Goal: Task Accomplishment & Management: Use online tool/utility

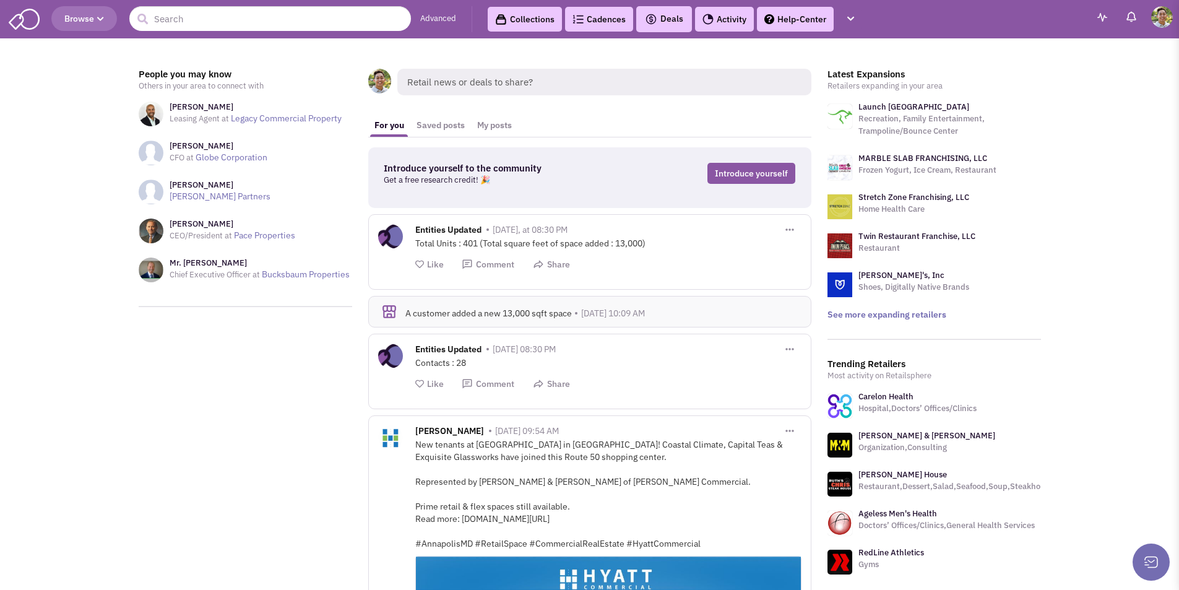
click at [589, 20] on link "Cadences 0" at bounding box center [599, 19] width 68 height 25
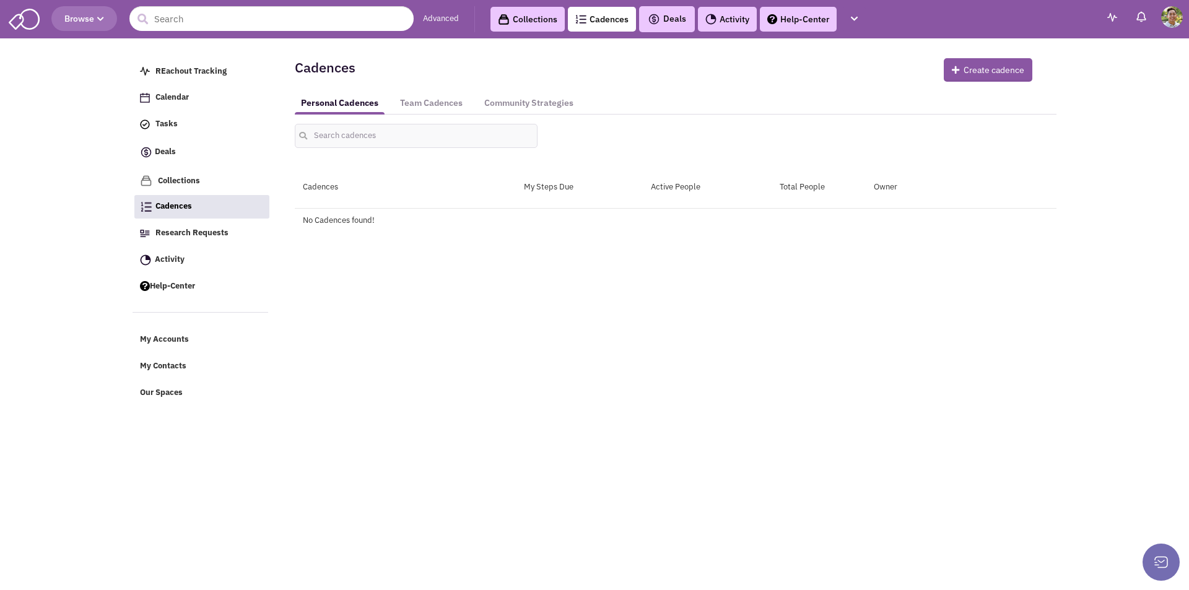
click at [545, 17] on link "Collections" at bounding box center [527, 19] width 74 height 25
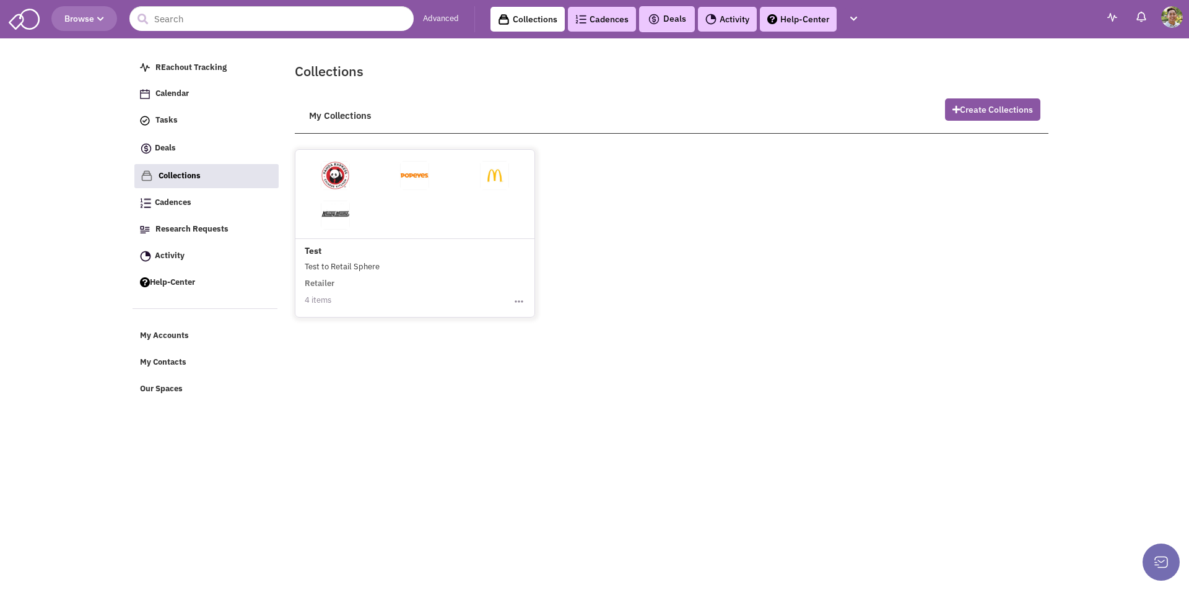
click at [511, 32] on div "Collections Cadences 0 Deals Activity Help-Center REachout Tracking Calendar Ta…" at bounding box center [669, 19] width 390 height 26
click at [33, 20] on img at bounding box center [24, 18] width 31 height 24
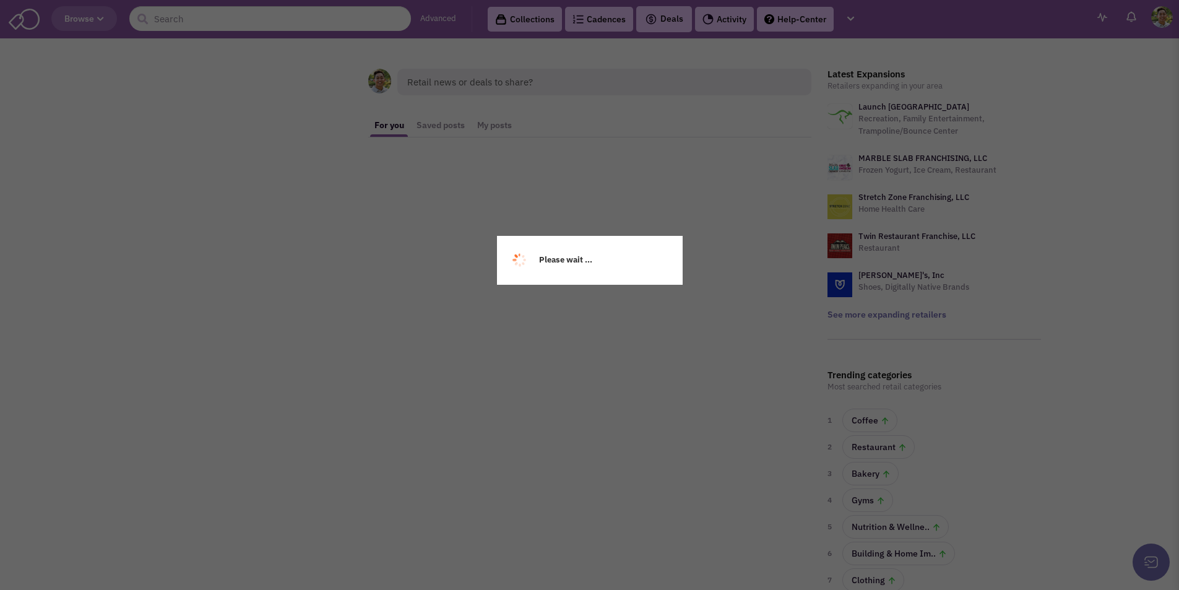
click at [1018, 138] on div "Retail news or deals to share? For you Saved posts My posts This feed is visibl…" at bounding box center [590, 368] width 924 height 650
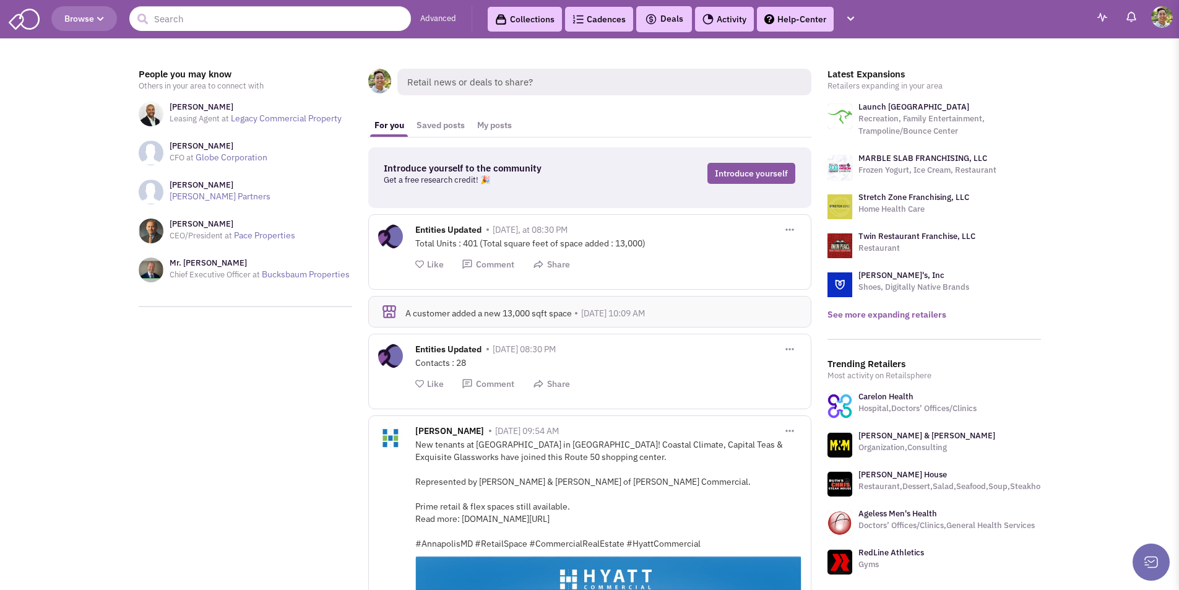
click at [888, 316] on link "See more expanding retailers" at bounding box center [887, 314] width 119 height 11
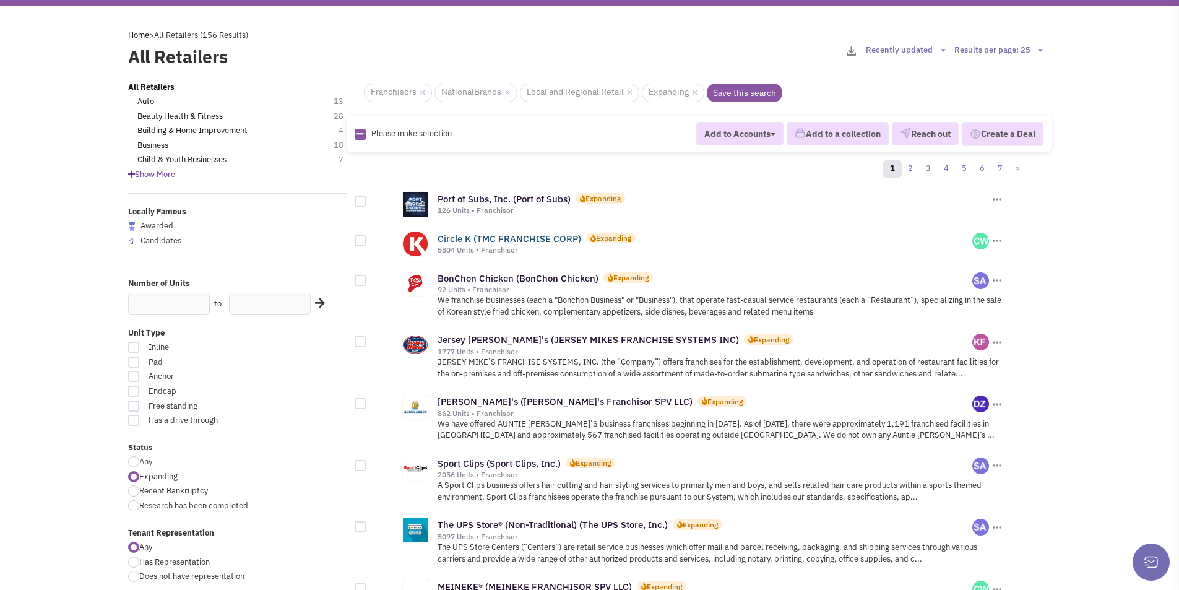
scroll to position [62, 0]
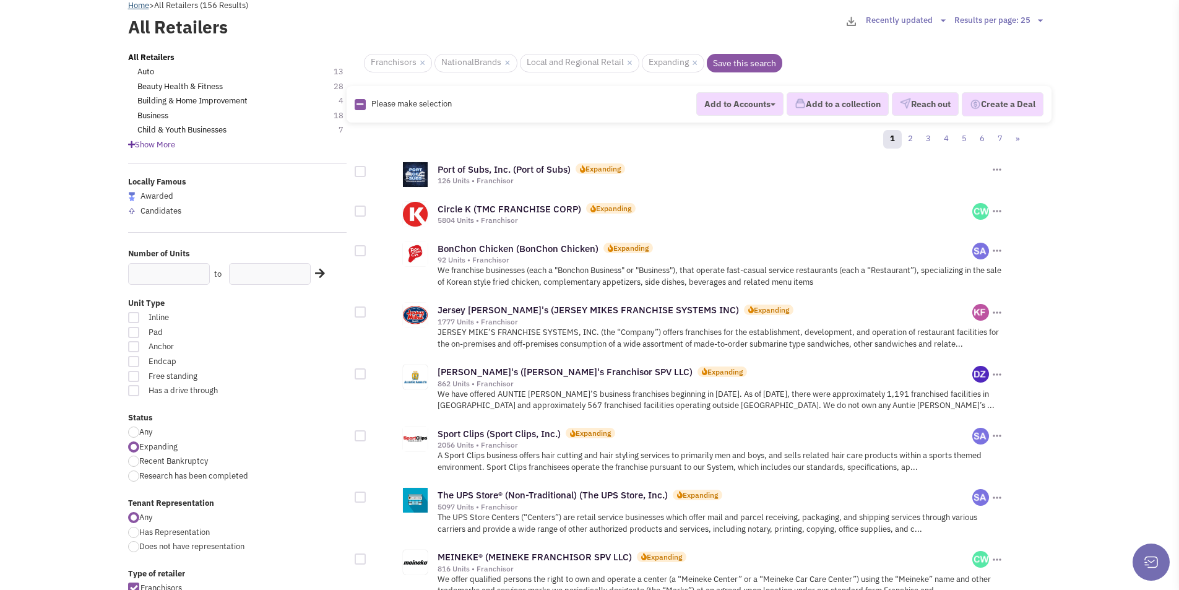
click at [131, 2] on link "Home" at bounding box center [138, 5] width 21 height 11
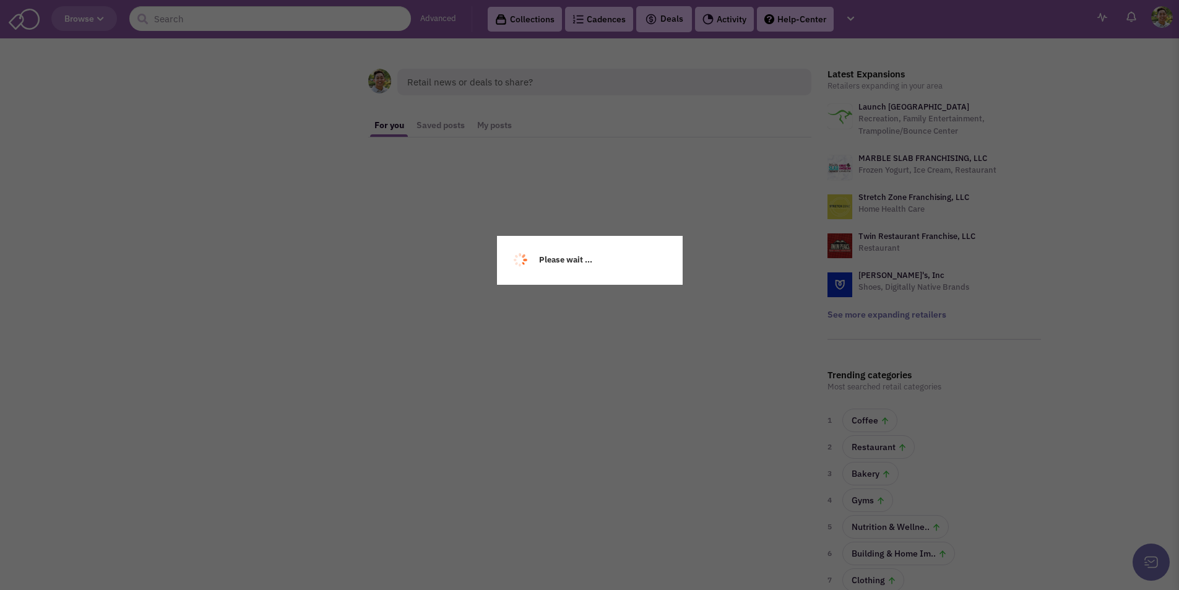
click at [599, 15] on div "Please wait ..." at bounding box center [589, 295] width 1179 height 590
click at [600, 20] on div "Please wait ..." at bounding box center [589, 295] width 1179 height 590
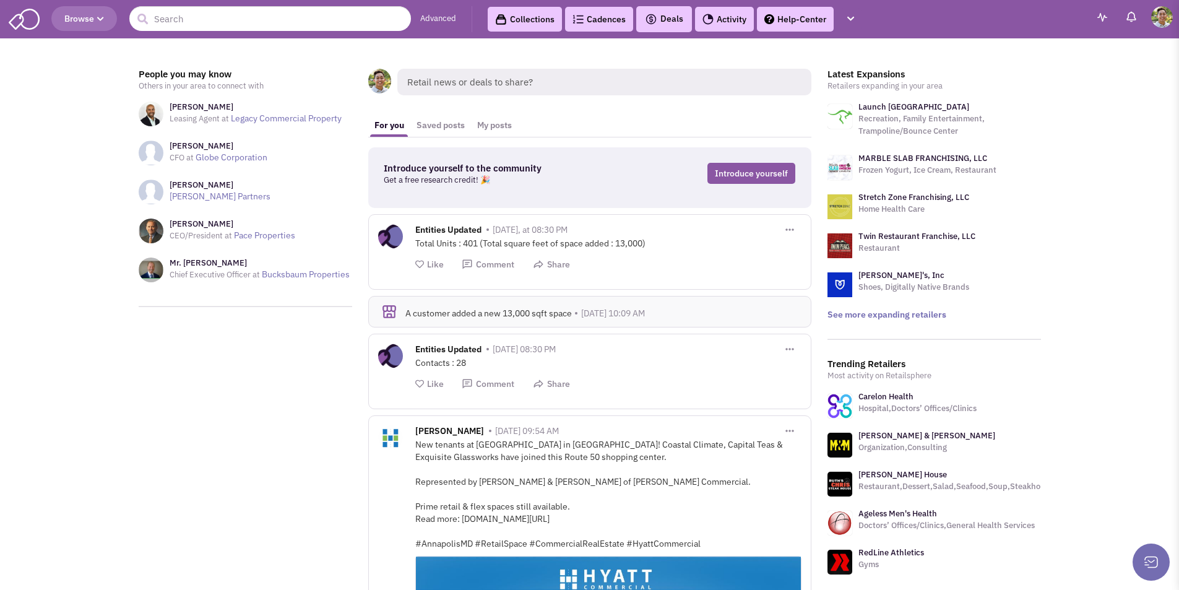
click at [602, 24] on link "Cadences 0" at bounding box center [599, 19] width 68 height 25
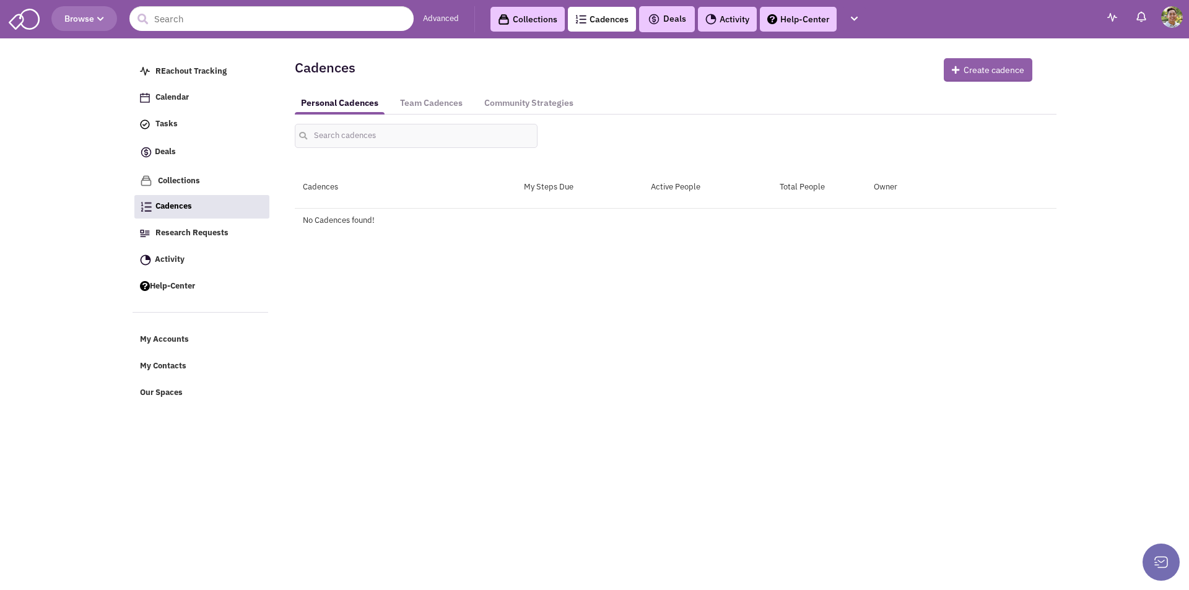
click at [994, 69] on button "Create cadence" at bounding box center [987, 70] width 89 height 24
